Goal: Task Accomplishment & Management: Complete application form

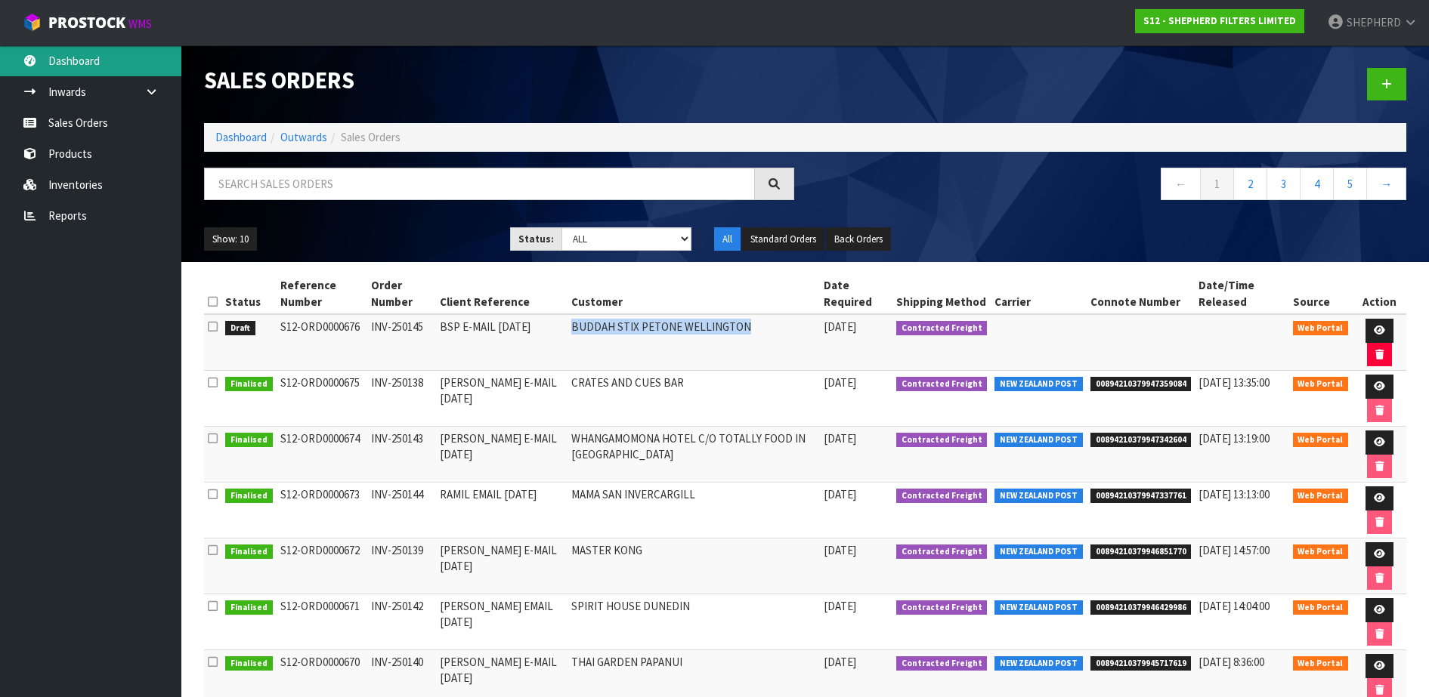
click at [80, 60] on link "Dashboard" at bounding box center [90, 60] width 181 height 31
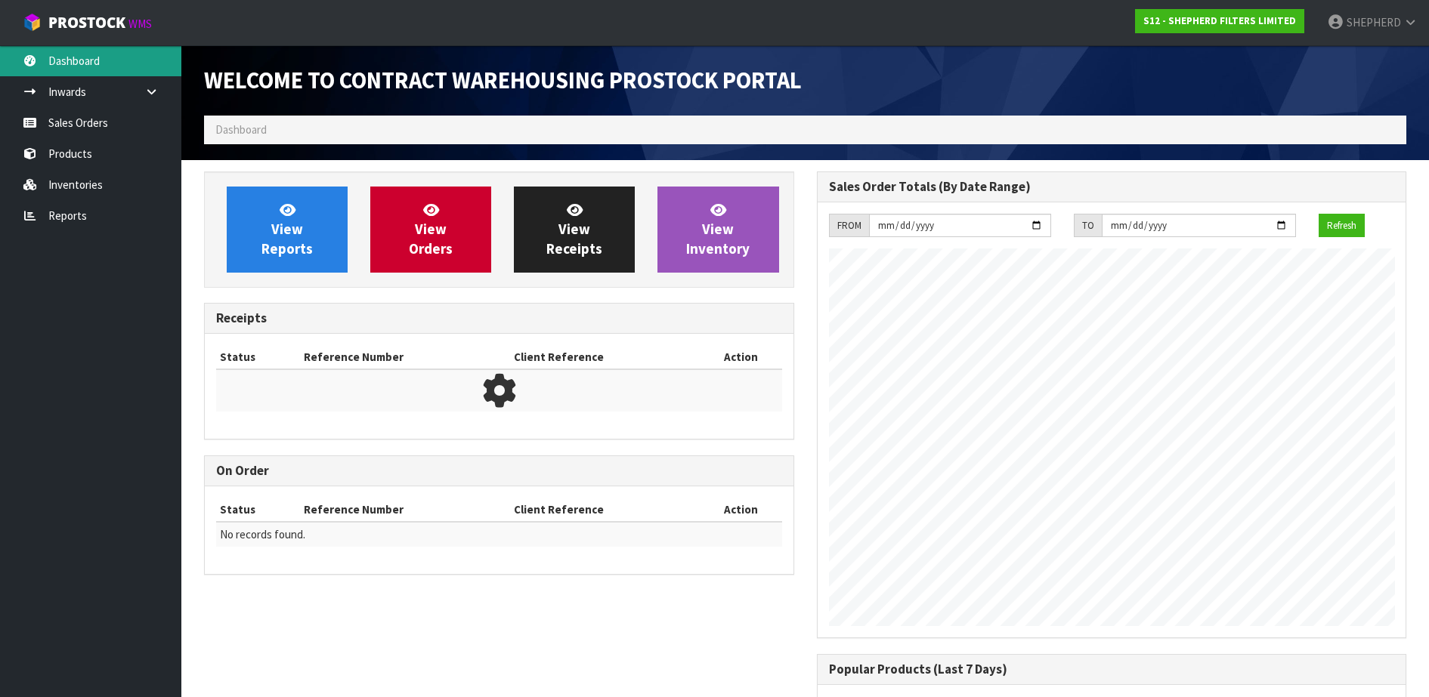
scroll to position [666, 612]
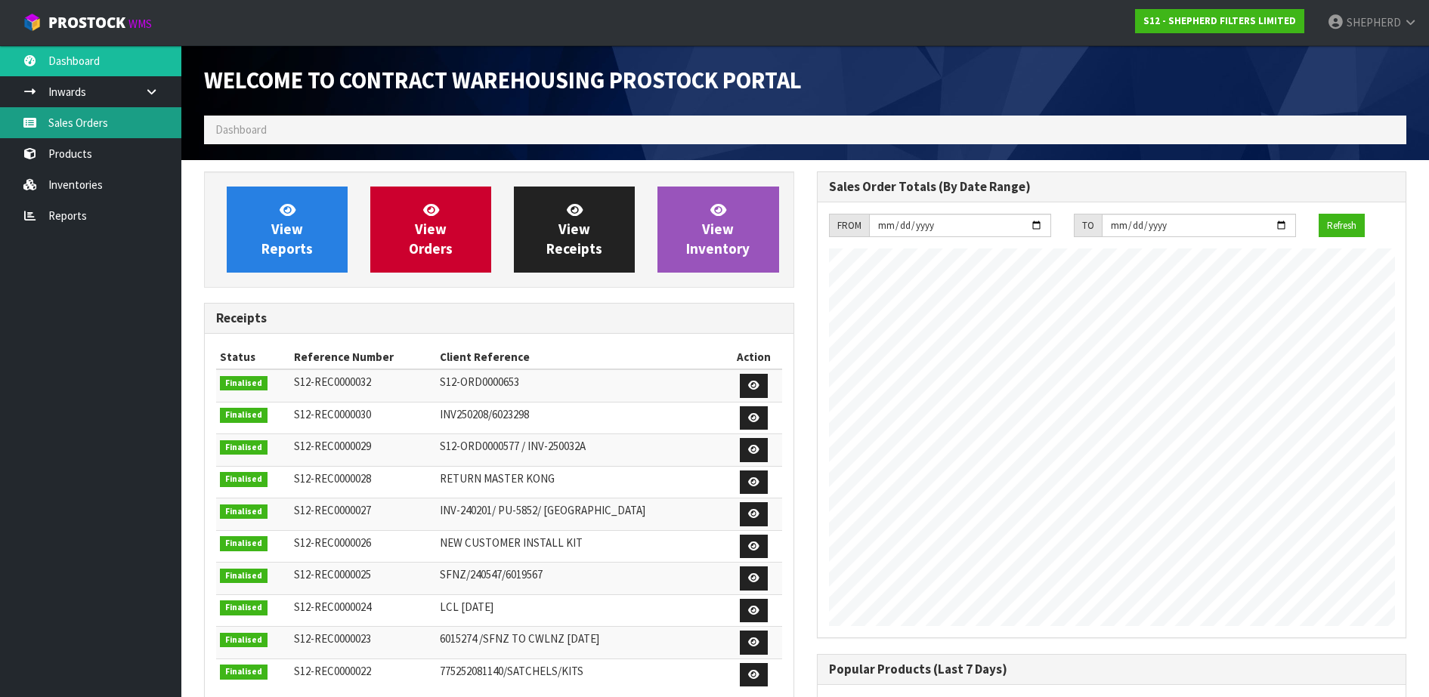
click at [70, 124] on link "Sales Orders" at bounding box center [90, 122] width 181 height 31
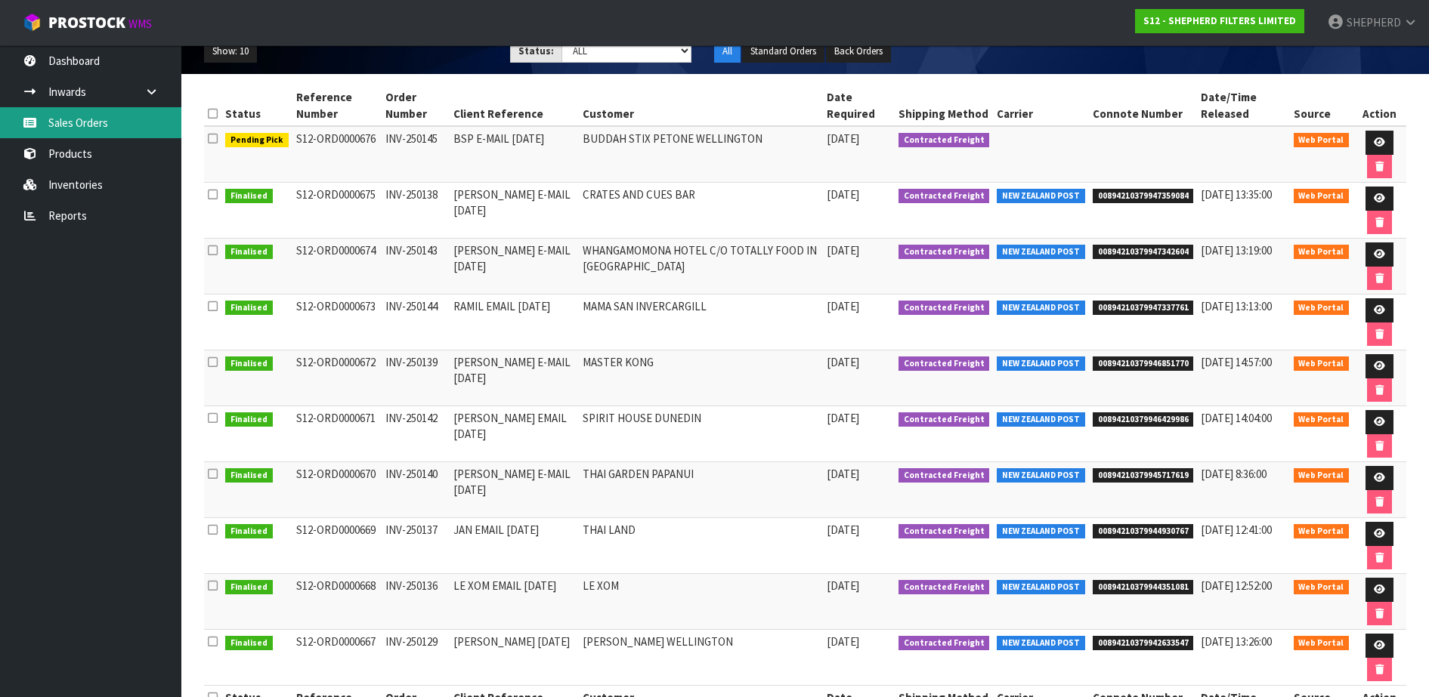
scroll to position [189, 0]
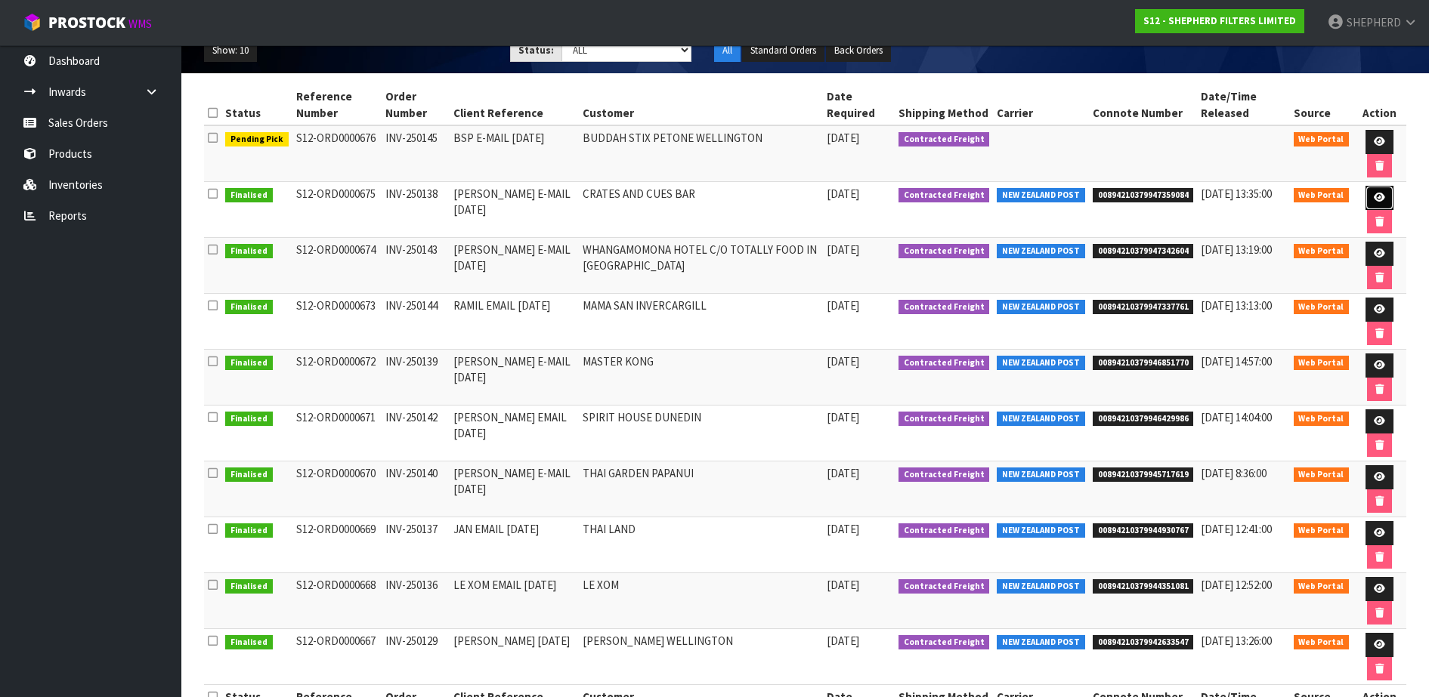
click at [1377, 196] on icon at bounding box center [1379, 198] width 11 height 10
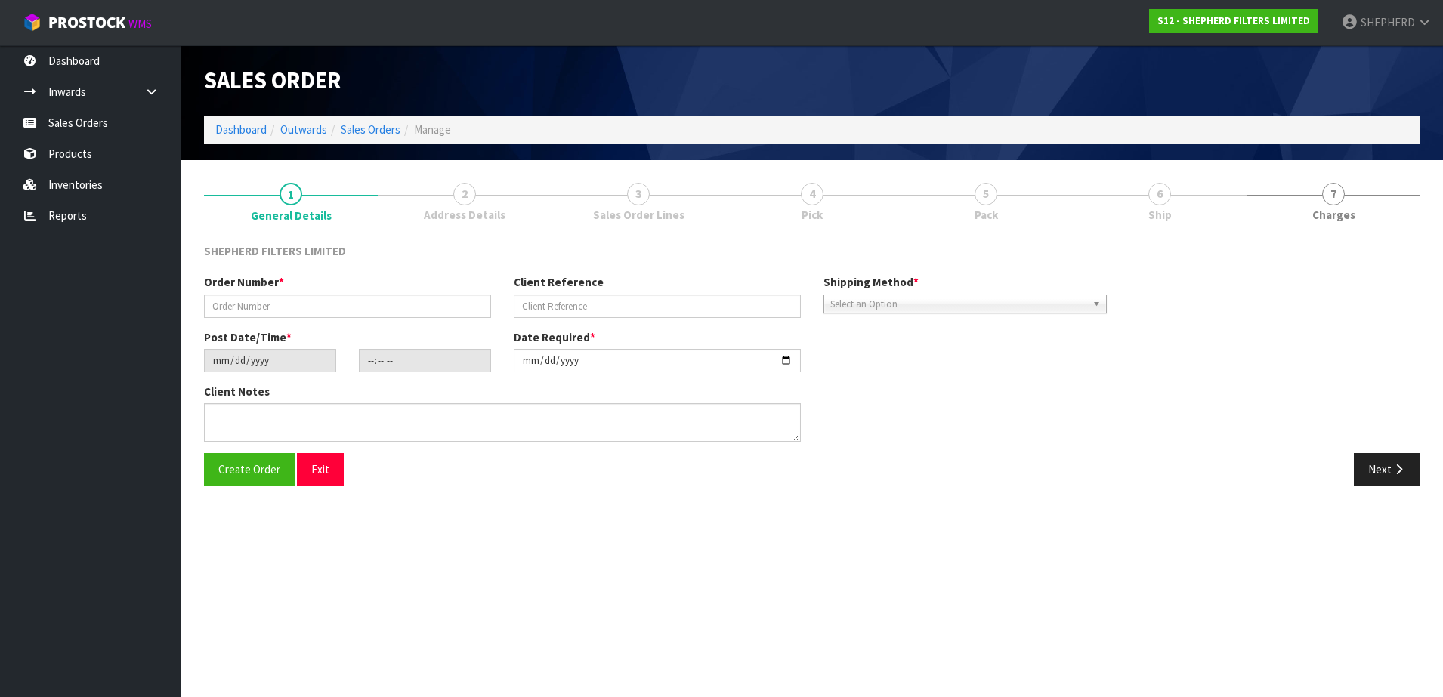
type input "INV-250138"
type input "[PERSON_NAME] E-MAIL [DATE]"
type input "[DATE]"
type input "15:18:00.000"
type input "[DATE]"
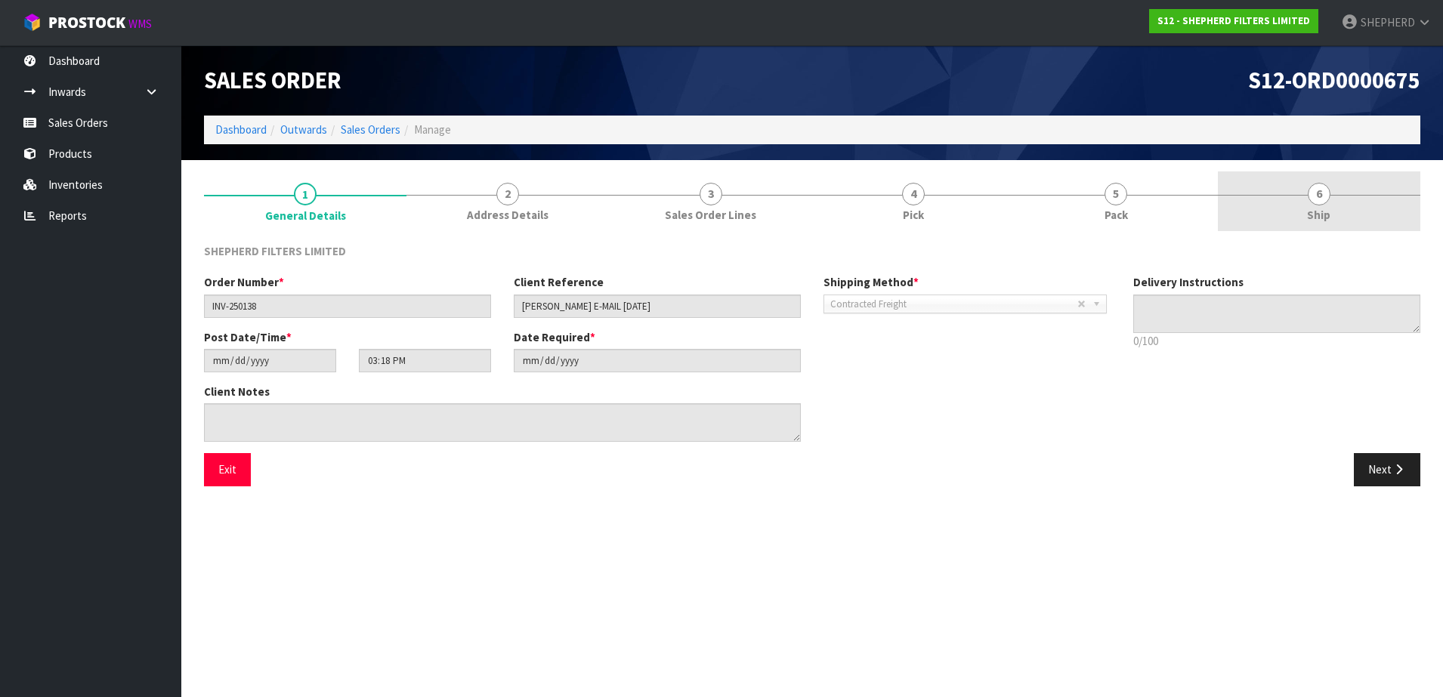
click at [1322, 193] on span "6" at bounding box center [1319, 194] width 23 height 23
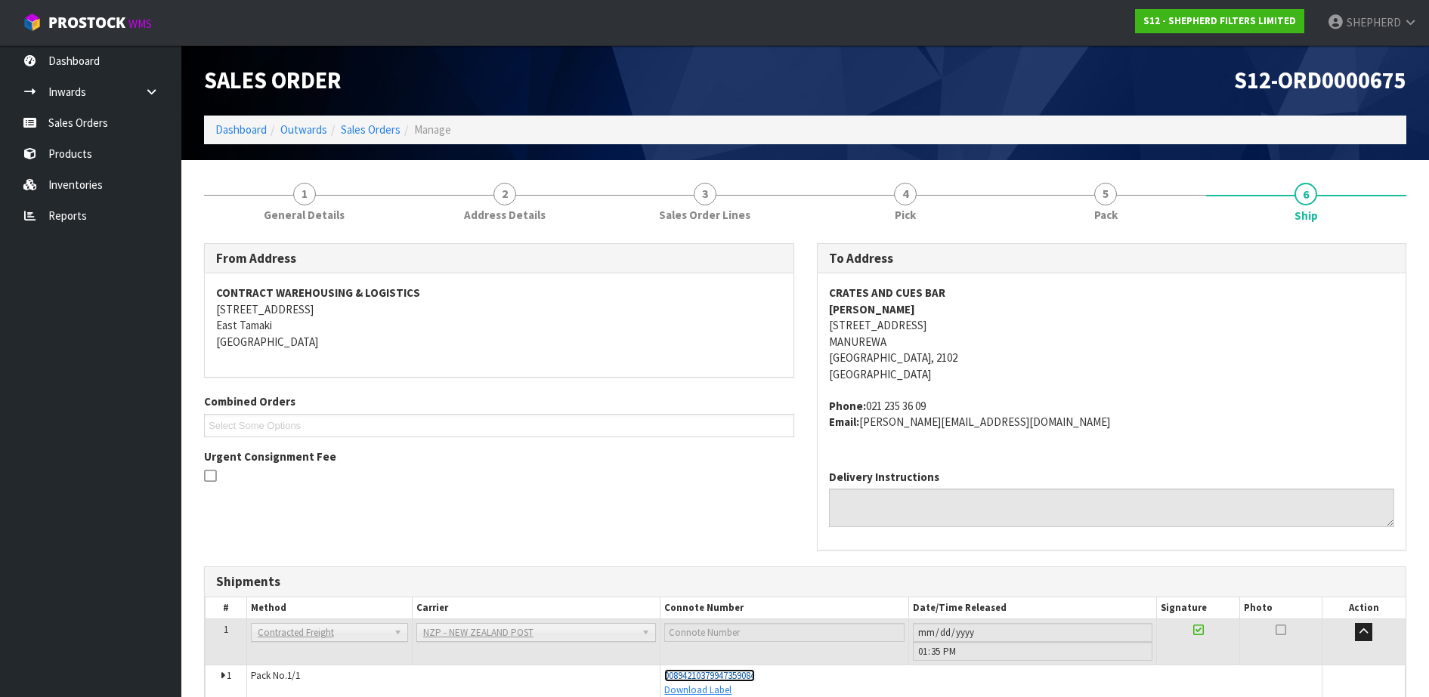
click at [749, 671] on span "00894210379947359084" at bounding box center [709, 676] width 91 height 13
click at [94, 128] on link "Sales Orders" at bounding box center [90, 122] width 181 height 31
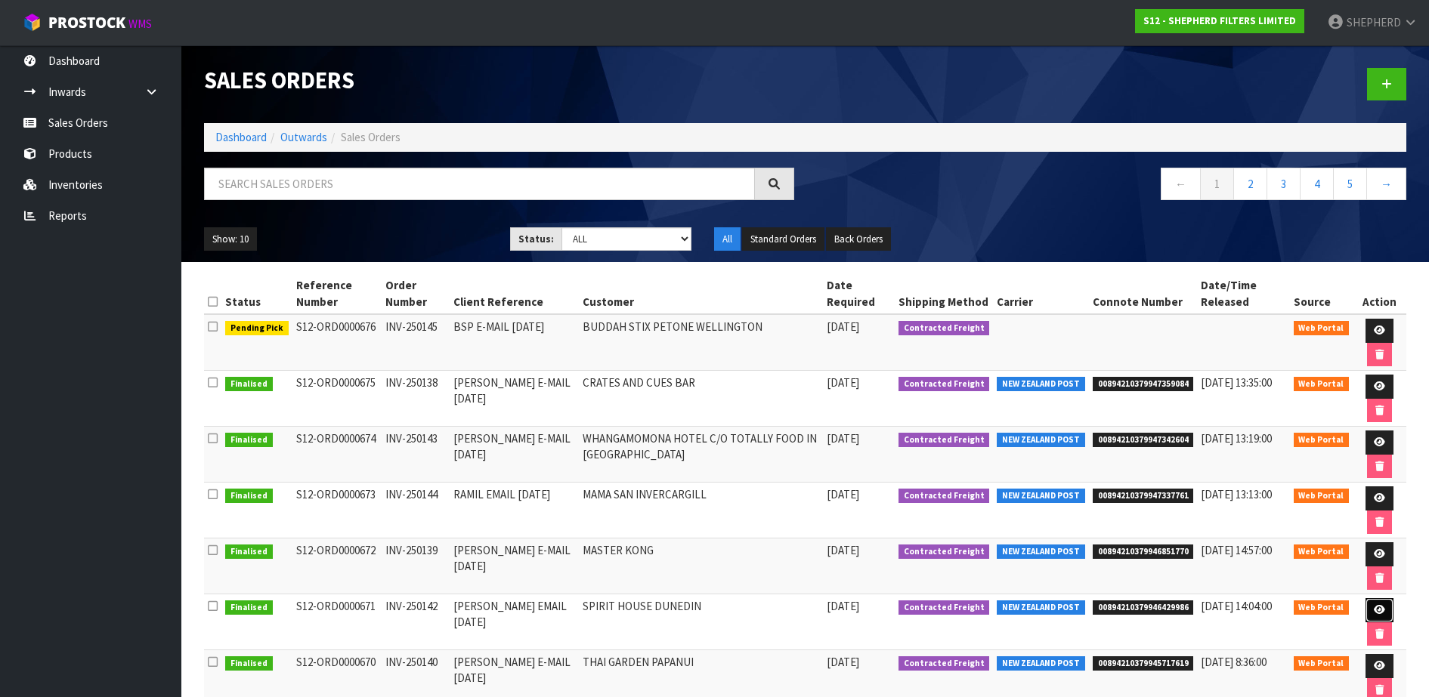
click at [1378, 604] on link at bounding box center [1379, 610] width 28 height 24
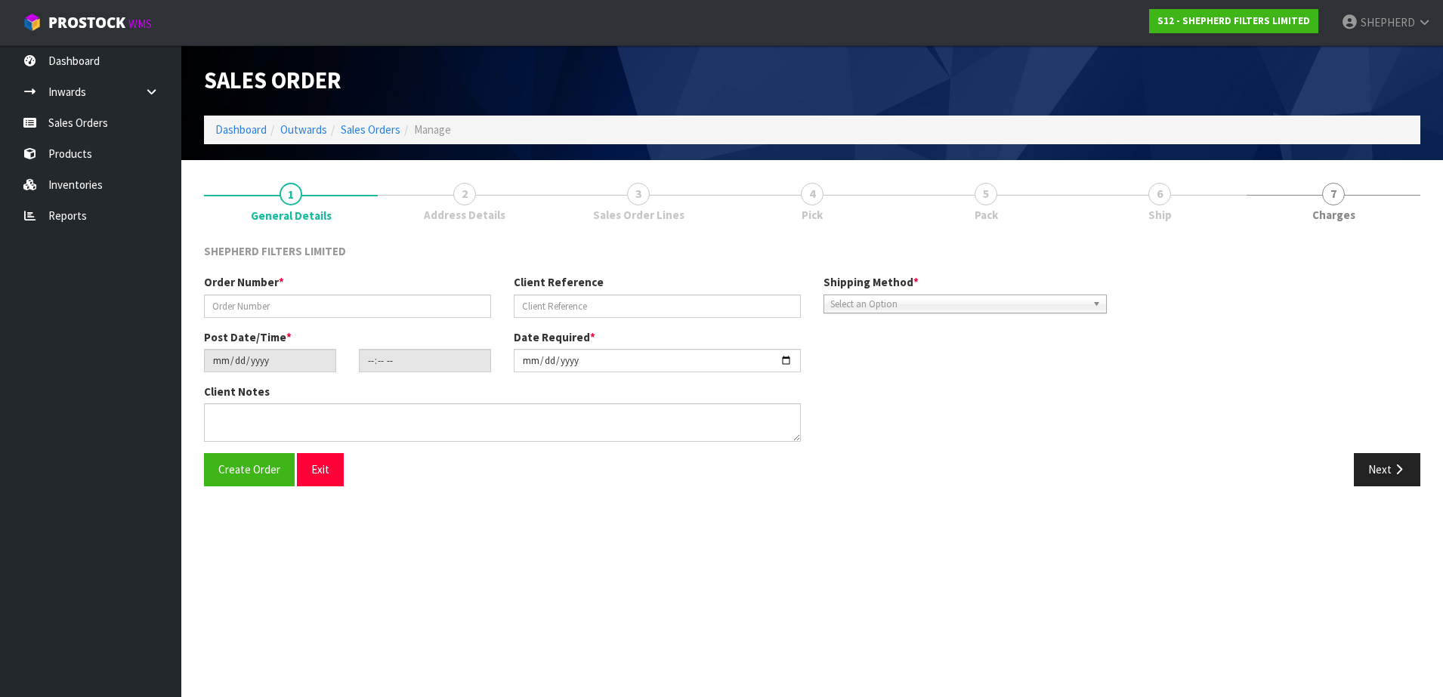
type input "INV-250142"
type input "[PERSON_NAME] EMAIL [DATE]"
type input "[DATE]"
type input "20:48:00.000"
type input "[DATE]"
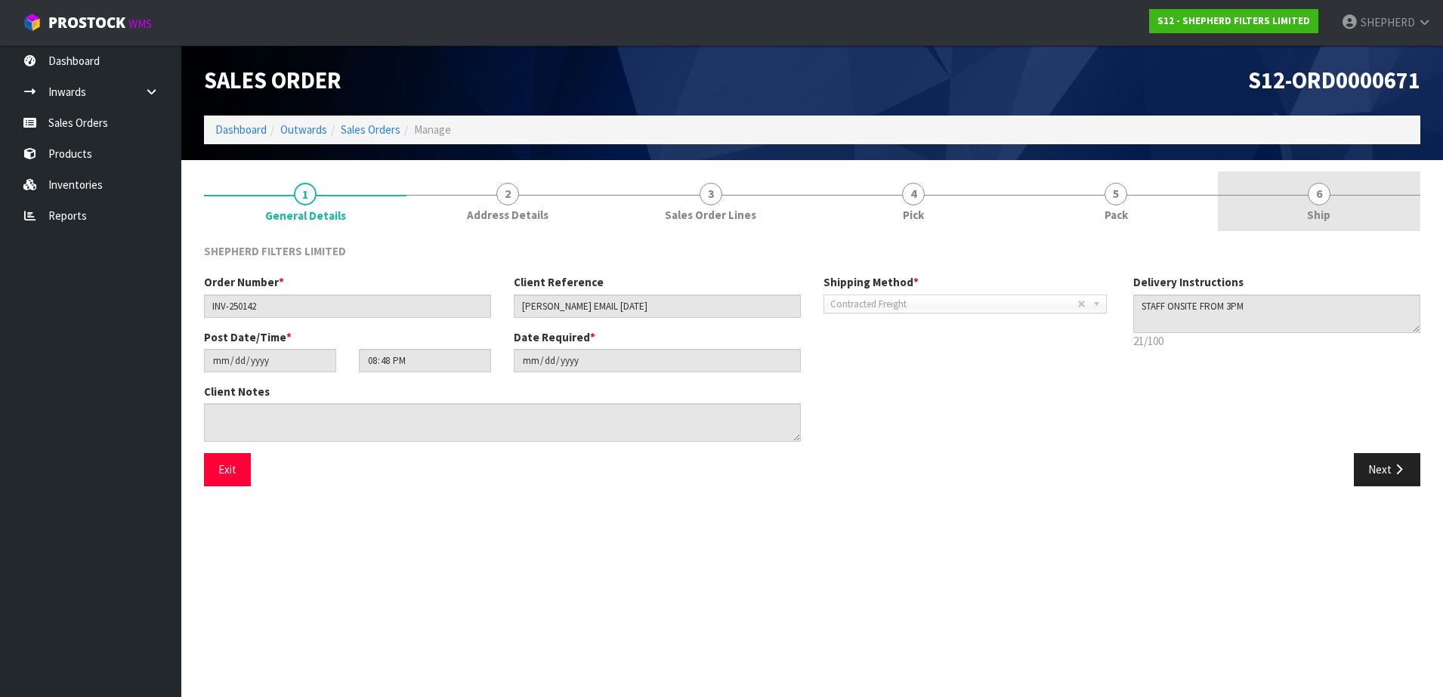
click at [1324, 189] on span "6" at bounding box center [1319, 194] width 23 height 23
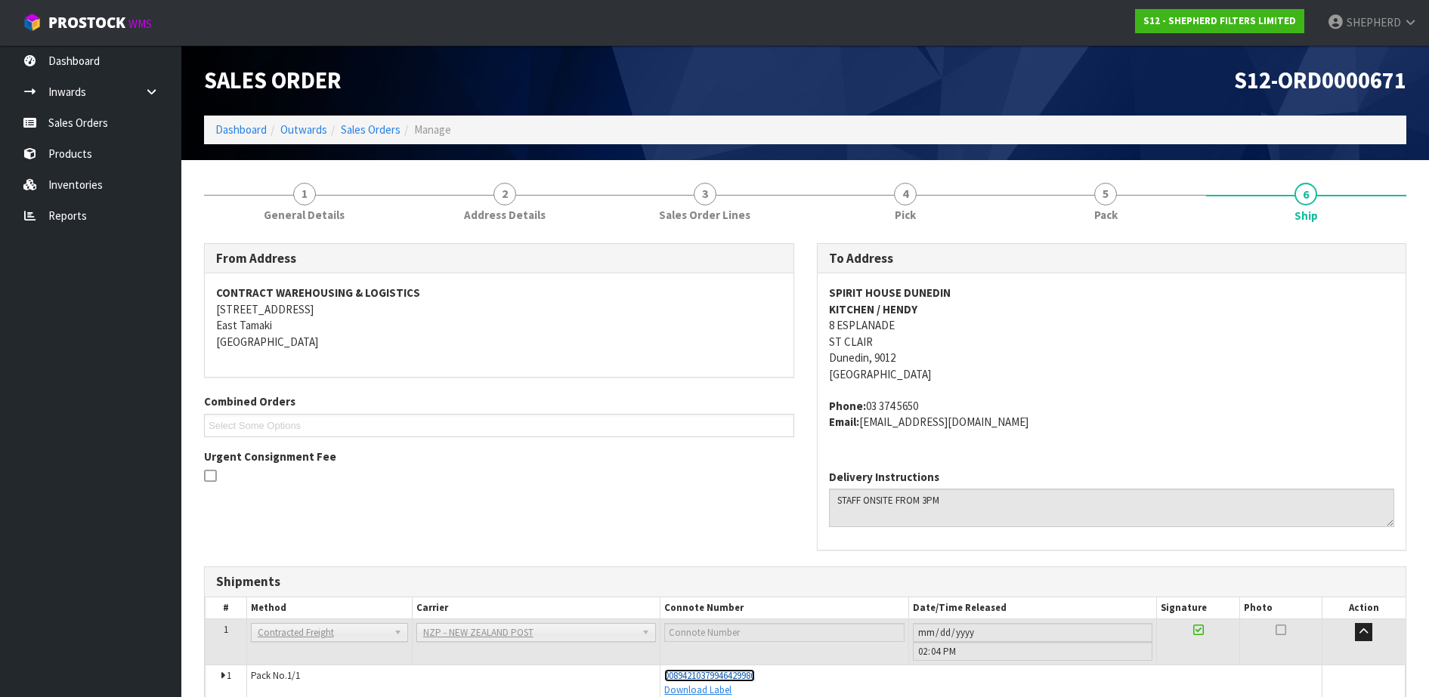
click at [753, 673] on span "00894210379946429986" at bounding box center [709, 676] width 91 height 13
click at [99, 118] on link "Sales Orders" at bounding box center [90, 122] width 181 height 31
